Goal: Transaction & Acquisition: Purchase product/service

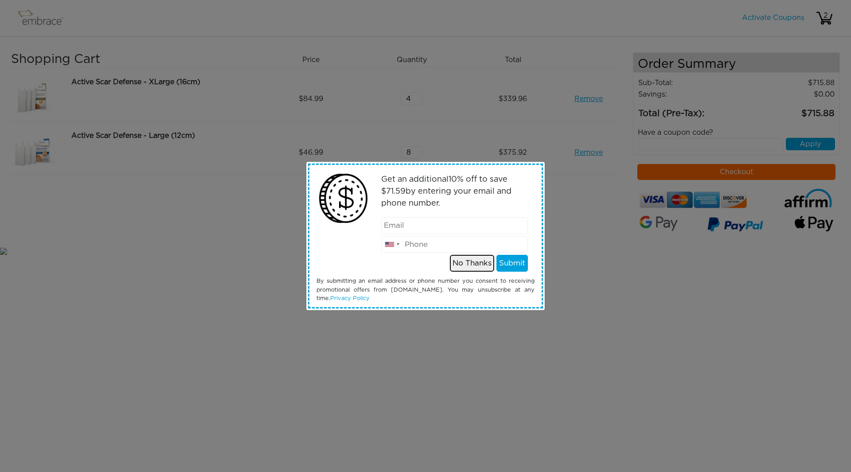
click at [467, 268] on button "No Thanks" at bounding box center [472, 263] width 44 height 17
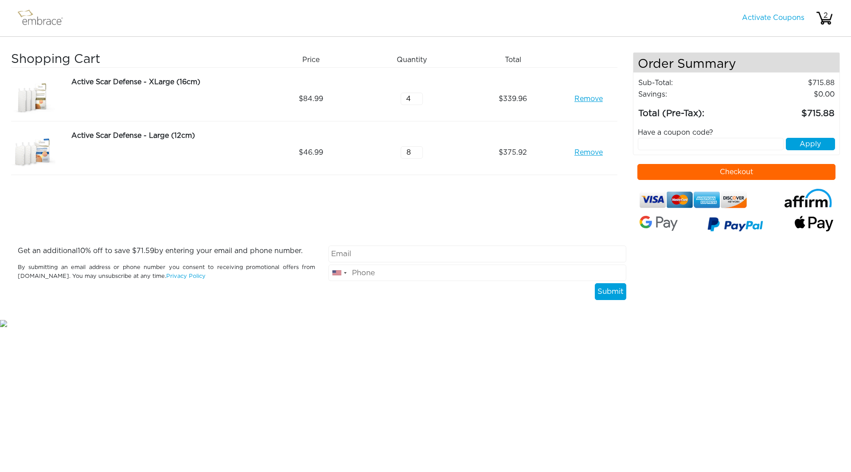
click at [593, 98] on link "Remove" at bounding box center [589, 99] width 28 height 11
click at [412, 98] on input "8" at bounding box center [412, 99] width 22 height 12
drag, startPoint x: 412, startPoint y: 98, endPoint x: 389, endPoint y: 94, distance: 22.9
click at [389, 94] on div "8" at bounding box center [415, 99] width 101 height 44
type input "4"
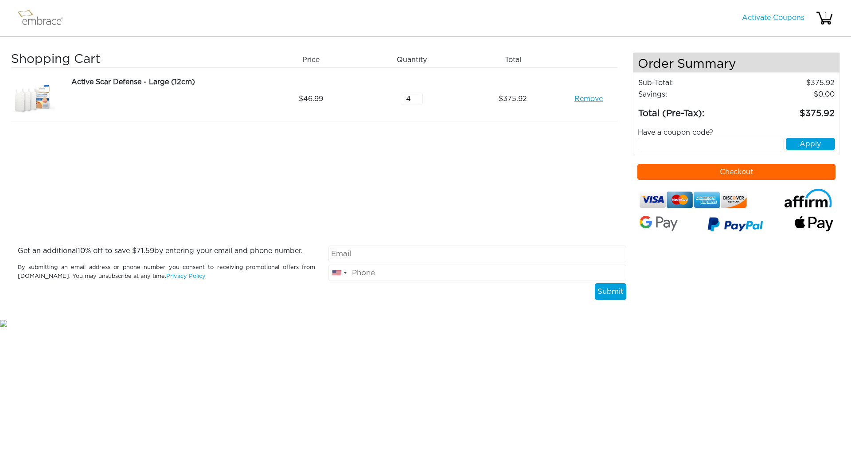
click at [500, 220] on div "Shopping Cart Price Quantity Qty Total Active Scar Defense - Large (12cm) Remov…" at bounding box center [322, 148] width 622 height 193
click at [779, 166] on button "Checkout" at bounding box center [737, 172] width 199 height 16
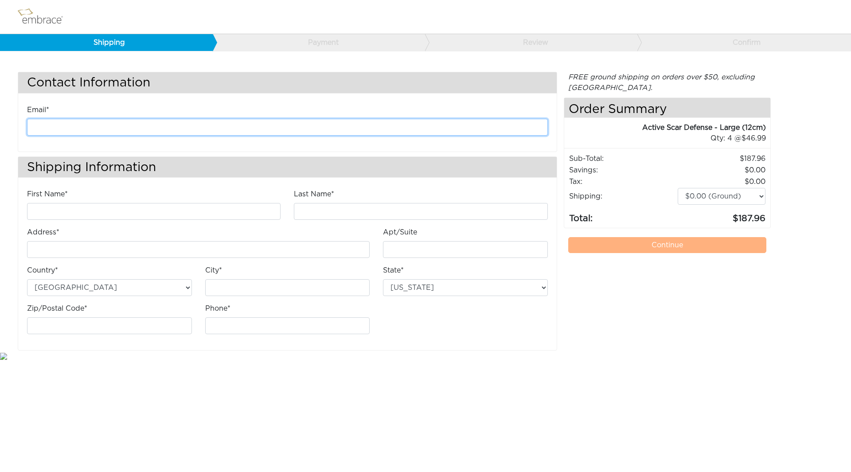
click at [242, 130] on input "email" at bounding box center [287, 127] width 521 height 17
type input "camille.kellogg@gmail.com"
type input "Camille"
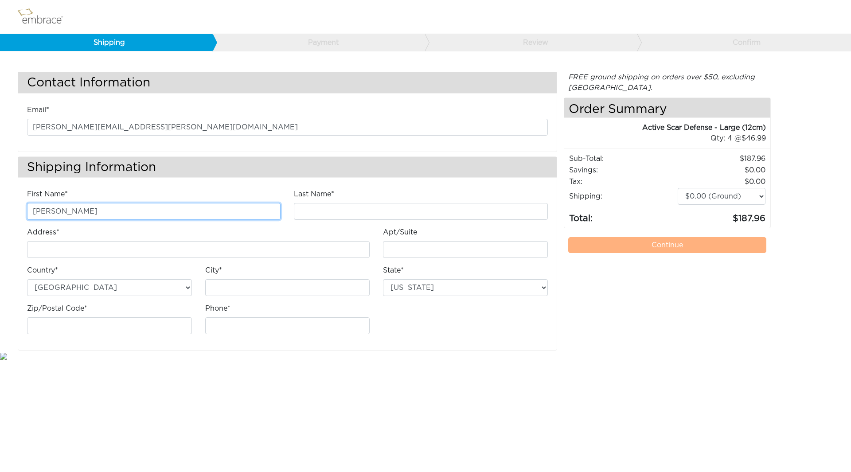
type input "Kellogg"
type input "[STREET_ADDRESS][PERSON_NAME]"
type input "Apt 3"
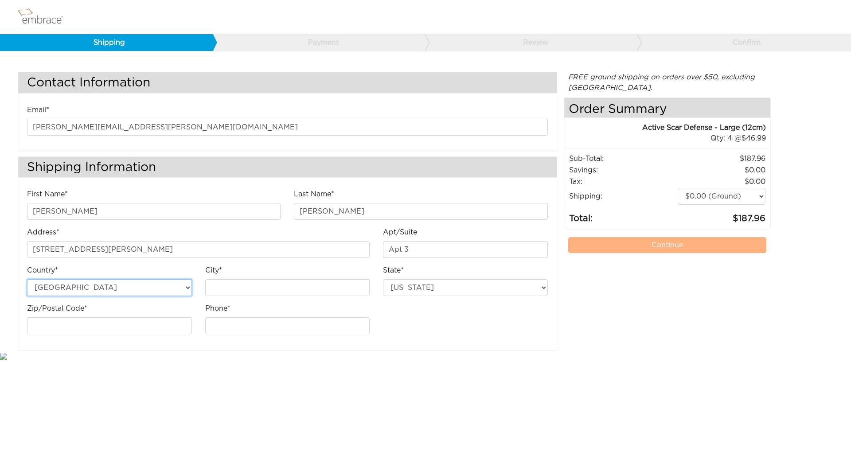
type input "Brooklyn"
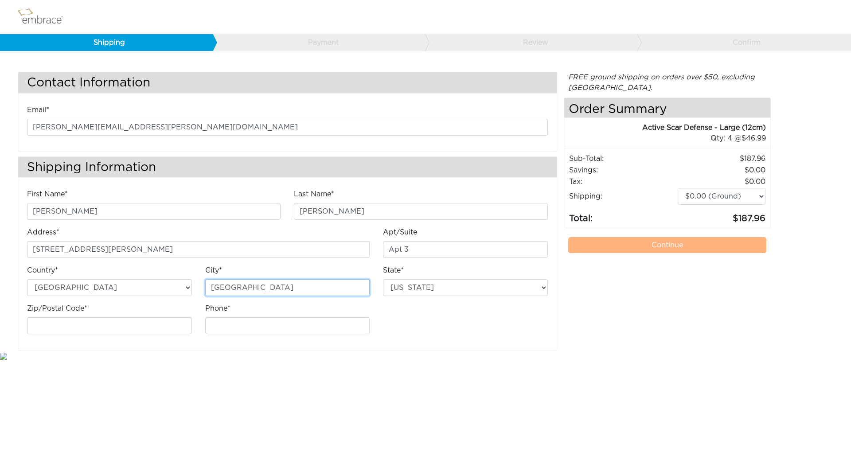
select select "NY"
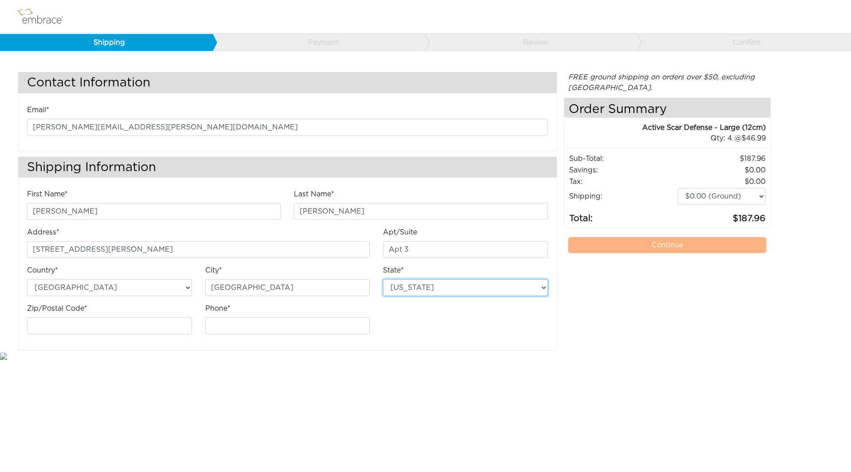
type input "11217"
type input "2026415549"
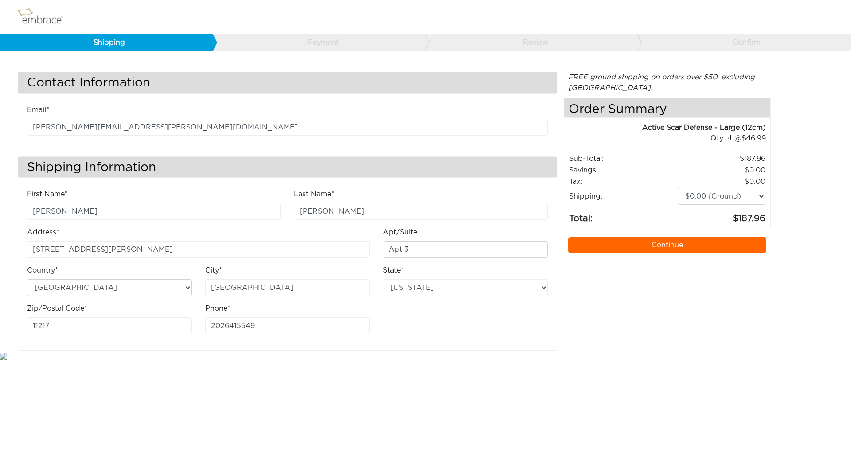
click at [588, 241] on link "Continue" at bounding box center [667, 245] width 199 height 16
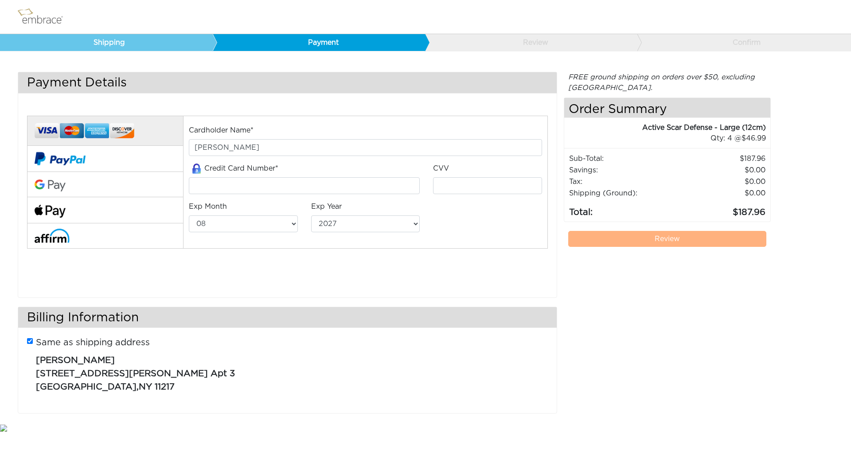
select select "8"
select select "2027"
click at [293, 182] on input "tel" at bounding box center [304, 185] width 231 height 17
type input "4311963217428668"
type input "832"
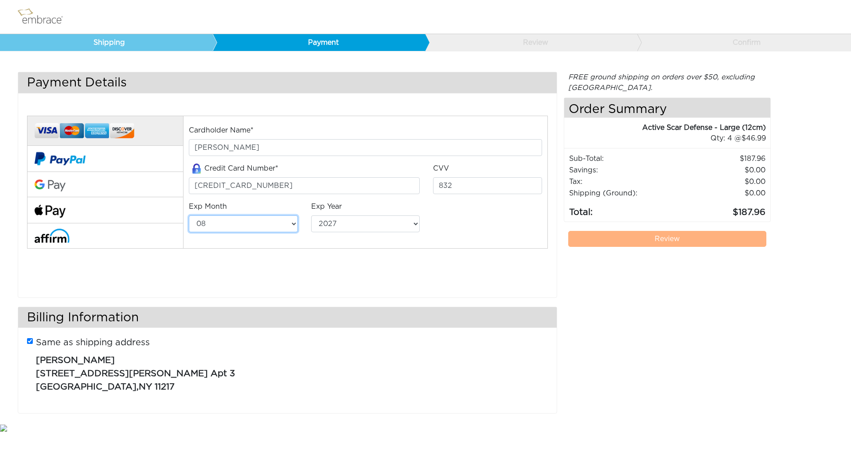
select select "11"
select select "2028"
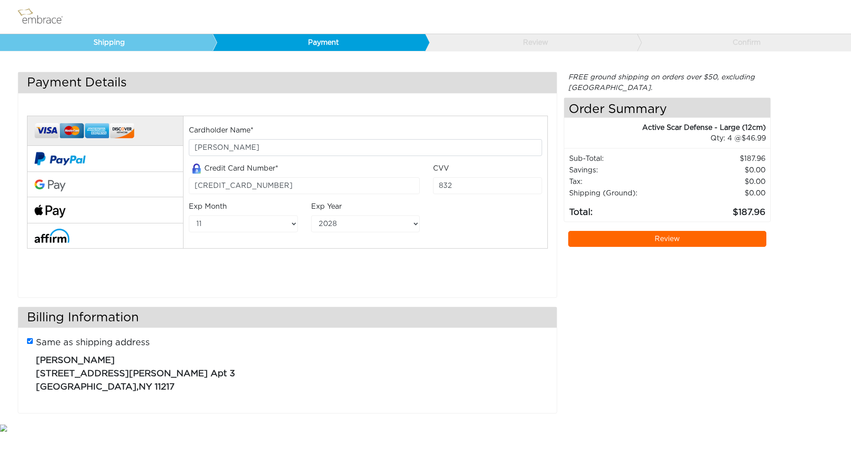
click at [638, 236] on link "Review" at bounding box center [667, 239] width 199 height 16
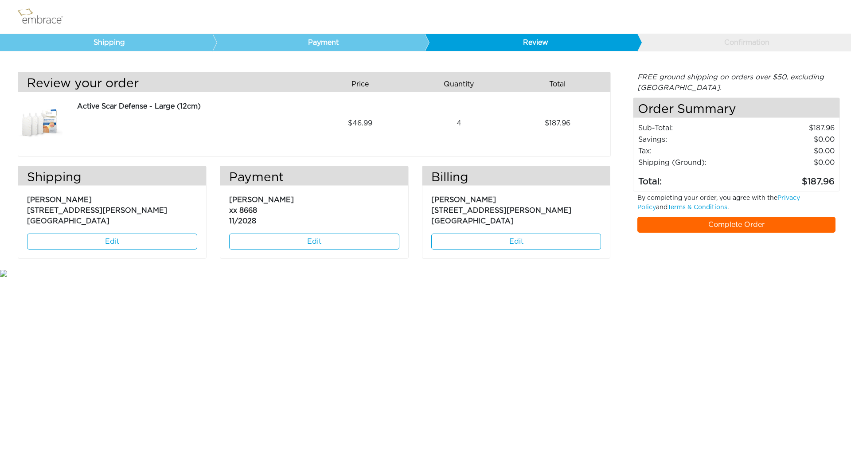
click at [678, 227] on link "Complete Order" at bounding box center [737, 225] width 199 height 16
